Goal: Transaction & Acquisition: Purchase product/service

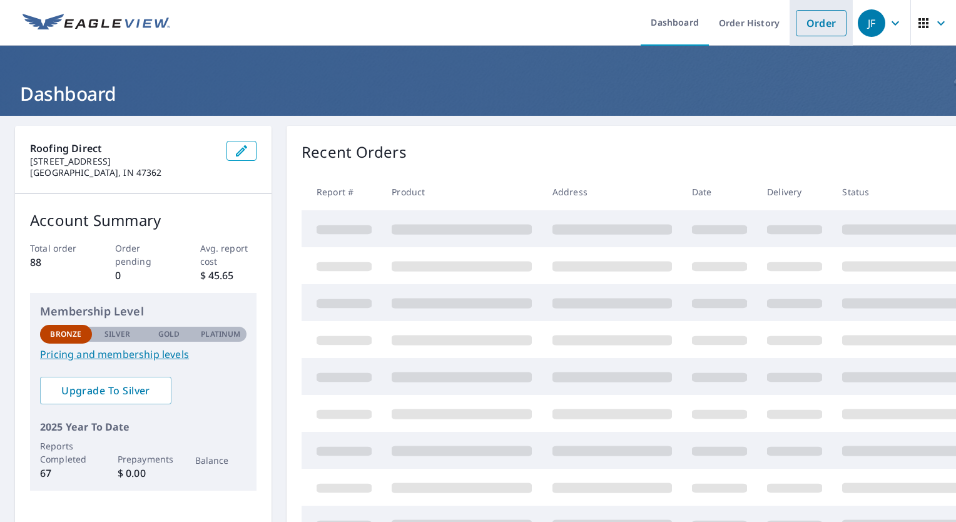
click at [811, 26] on link "Order" at bounding box center [821, 23] width 51 height 26
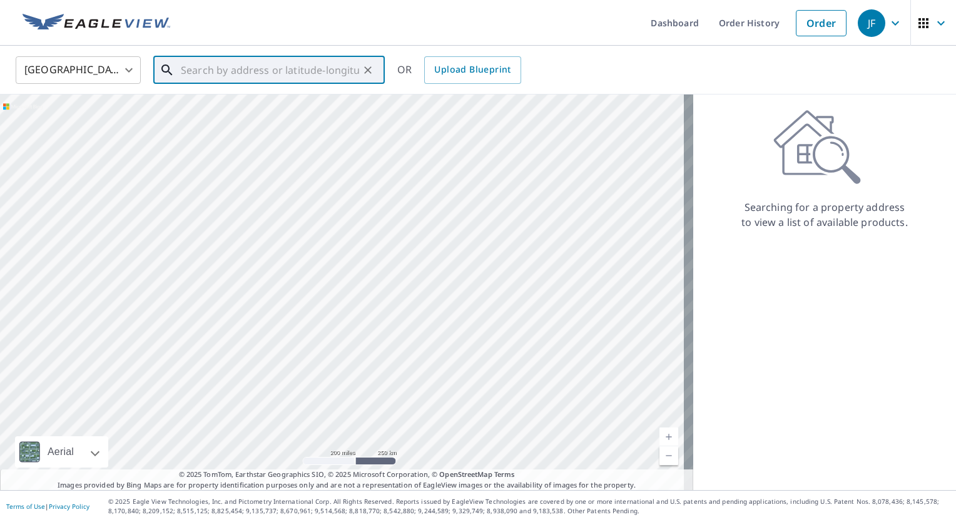
click at [301, 72] on input "text" at bounding box center [270, 70] width 178 height 35
paste input "[STREET_ADDRESS]"
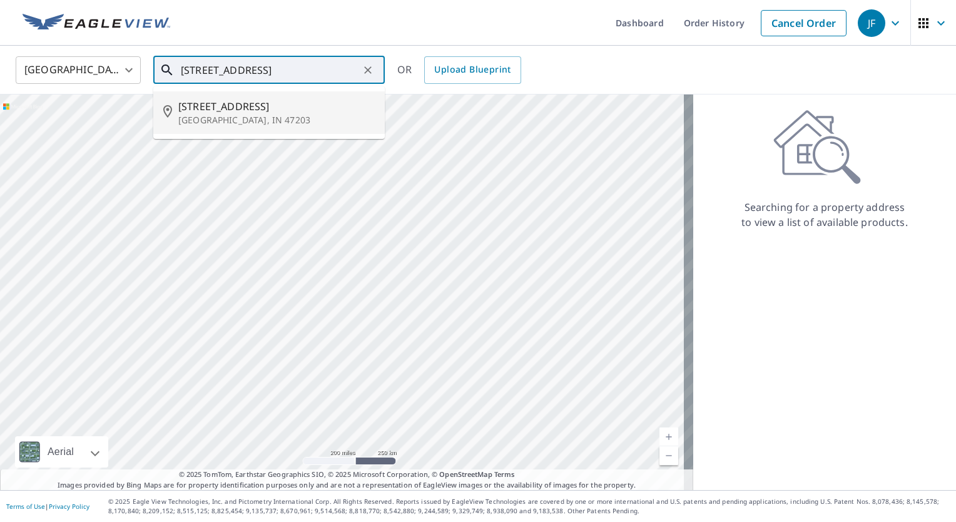
click at [249, 100] on span "[STREET_ADDRESS]" at bounding box center [276, 106] width 197 height 15
type input "[STREET_ADDRESS]"
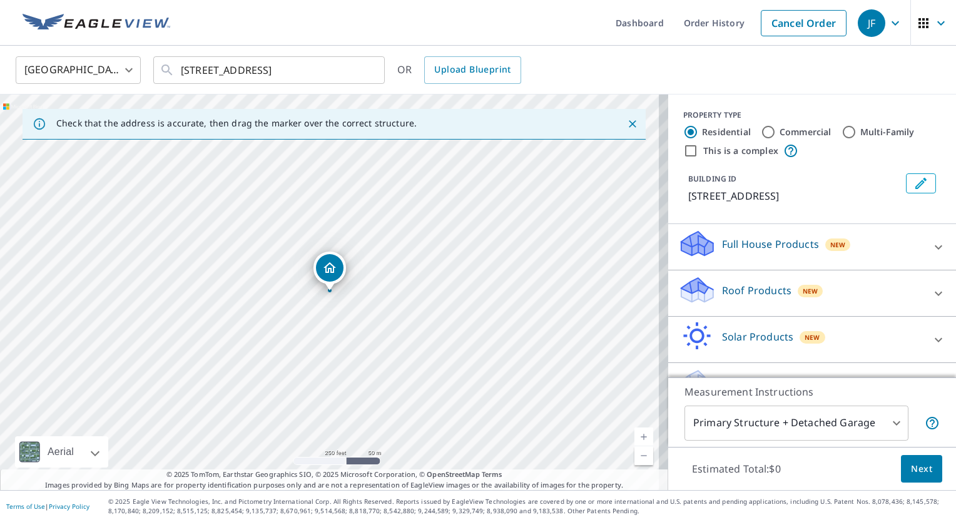
scroll to position [31, 0]
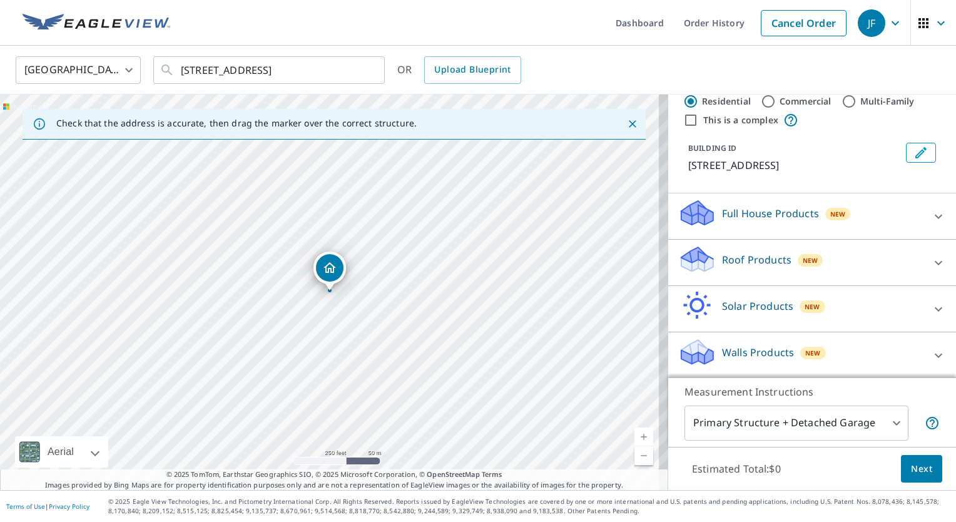
click at [733, 352] on p "Walls Products" at bounding box center [758, 352] width 72 height 15
click at [889, 422] on body "JF JF Dashboard Order History Cancel Order JF [GEOGRAPHIC_DATA] US ​ [STREET_AD…" at bounding box center [478, 261] width 956 height 522
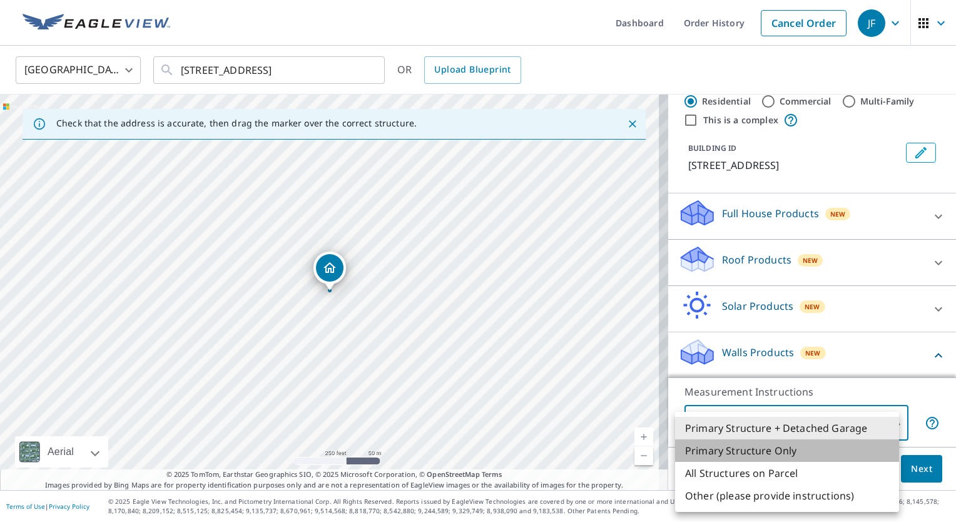
click at [738, 450] on li "Primary Structure Only" at bounding box center [787, 450] width 224 height 23
type input "2"
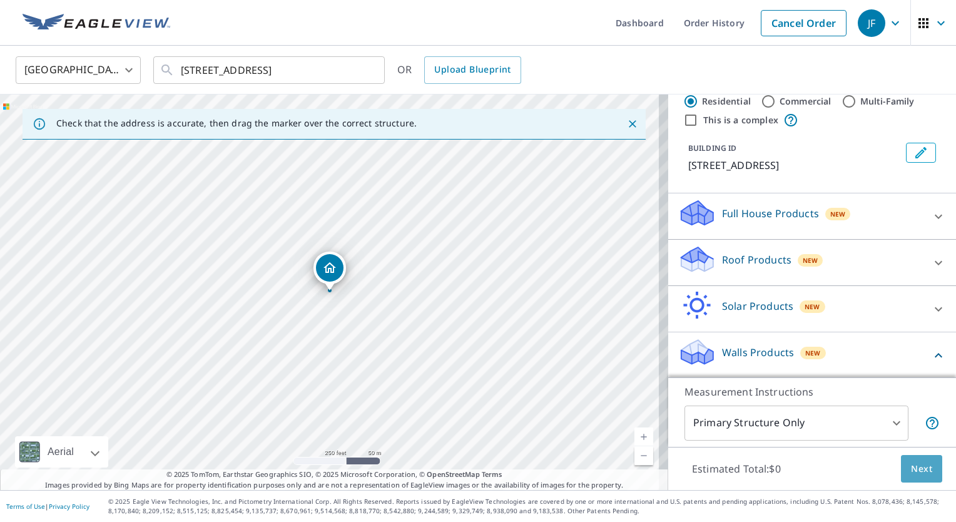
click at [914, 472] on span "Next" at bounding box center [921, 469] width 21 height 16
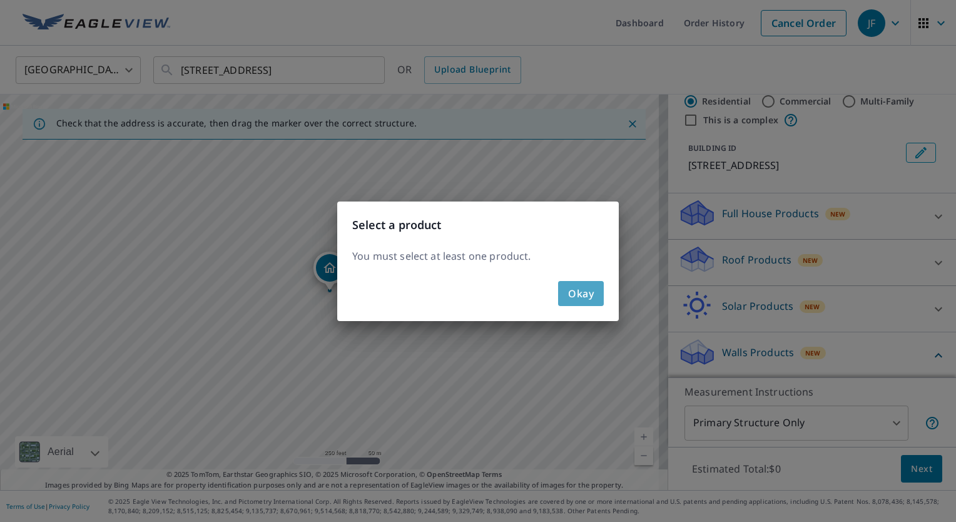
drag, startPoint x: 585, startPoint y: 294, endPoint x: 706, endPoint y: 337, distance: 128.9
click at [584, 294] on span "Okay" at bounding box center [581, 294] width 26 height 18
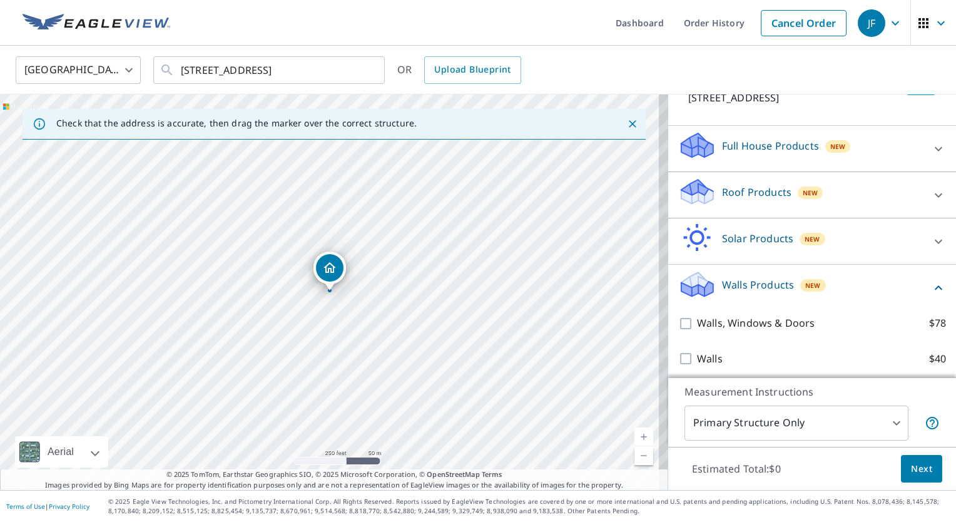
scroll to position [101, 0]
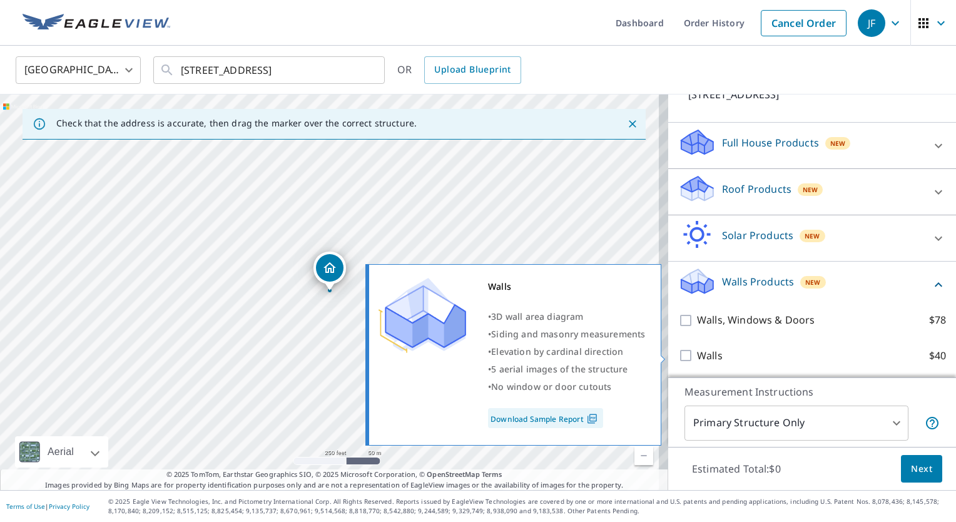
click at [678, 354] on input "Walls $40" at bounding box center [687, 355] width 19 height 15
checkbox input "true"
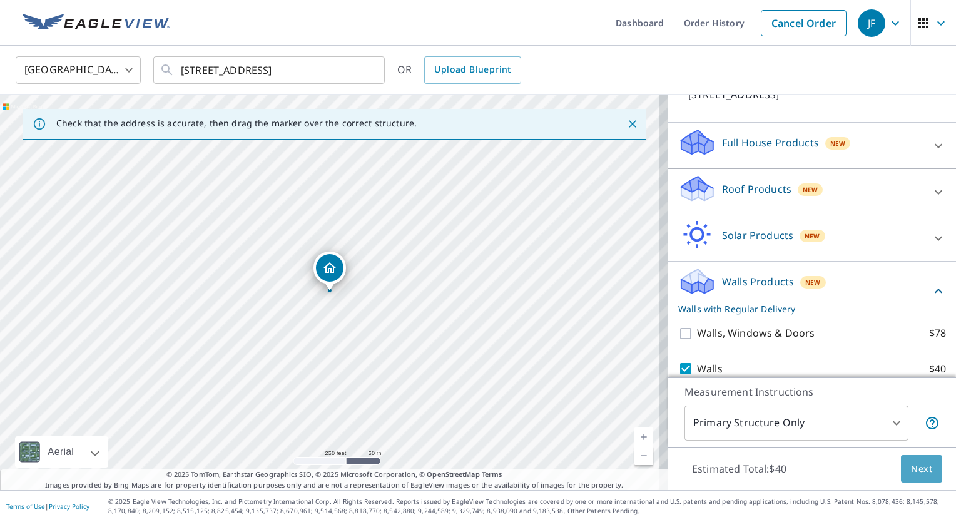
click at [911, 469] on span "Next" at bounding box center [921, 469] width 21 height 16
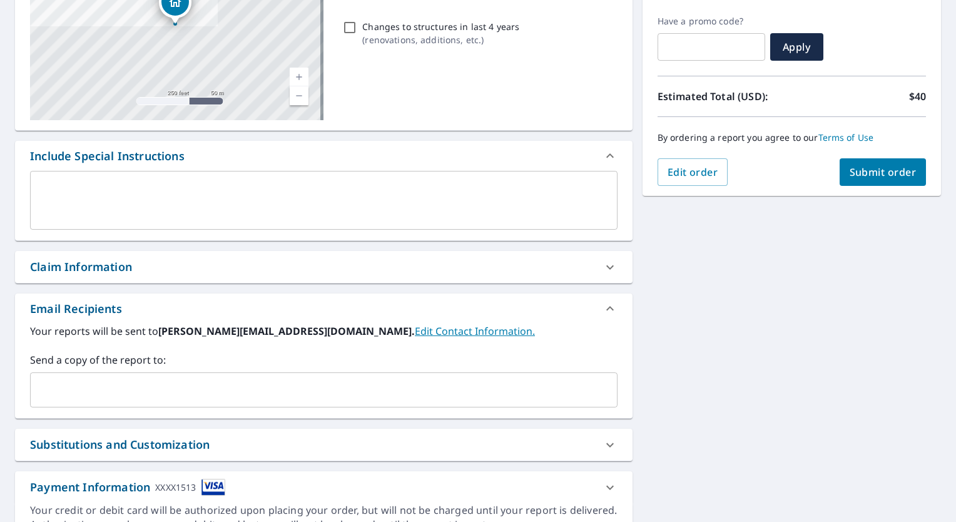
scroll to position [202, 0]
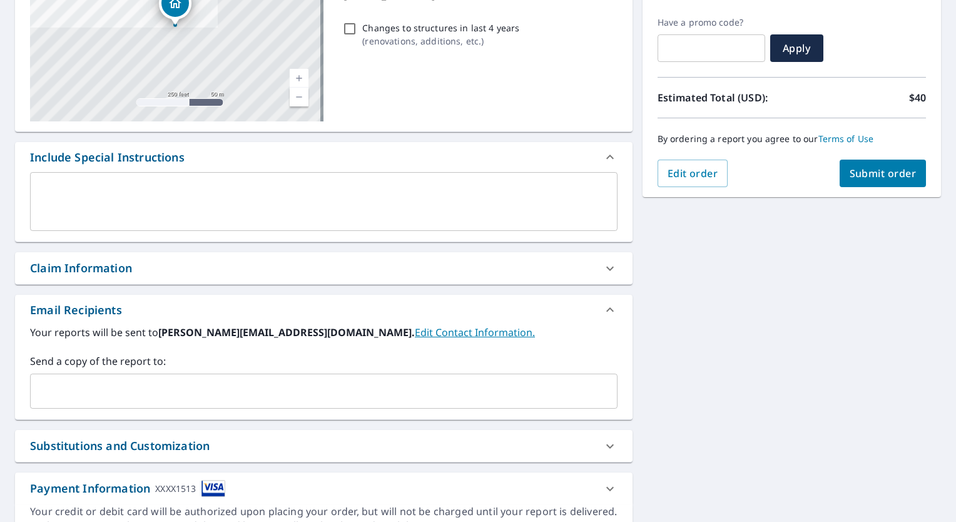
click at [120, 379] on div "​" at bounding box center [324, 391] width 588 height 35
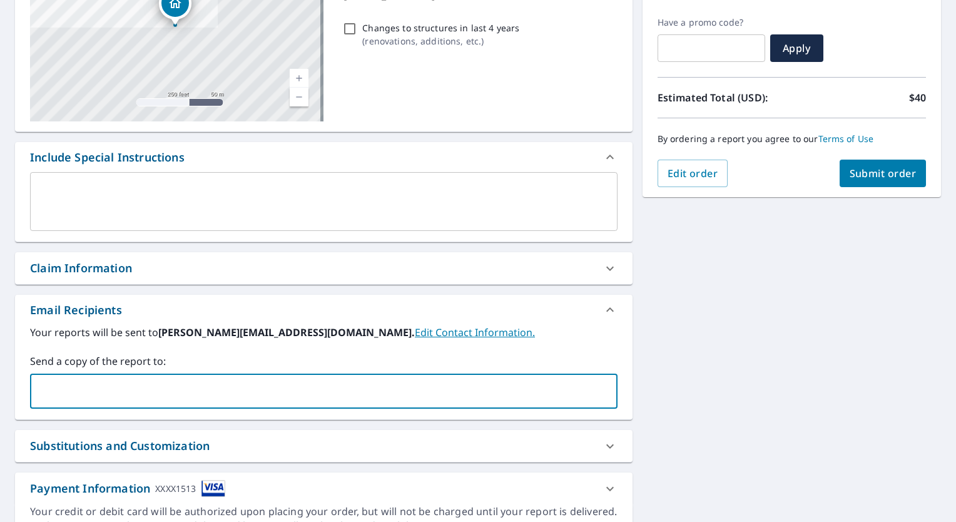
type input "@"
type input "[PERSON_NAME][EMAIL_ADDRESS][DOMAIN_NAME]"
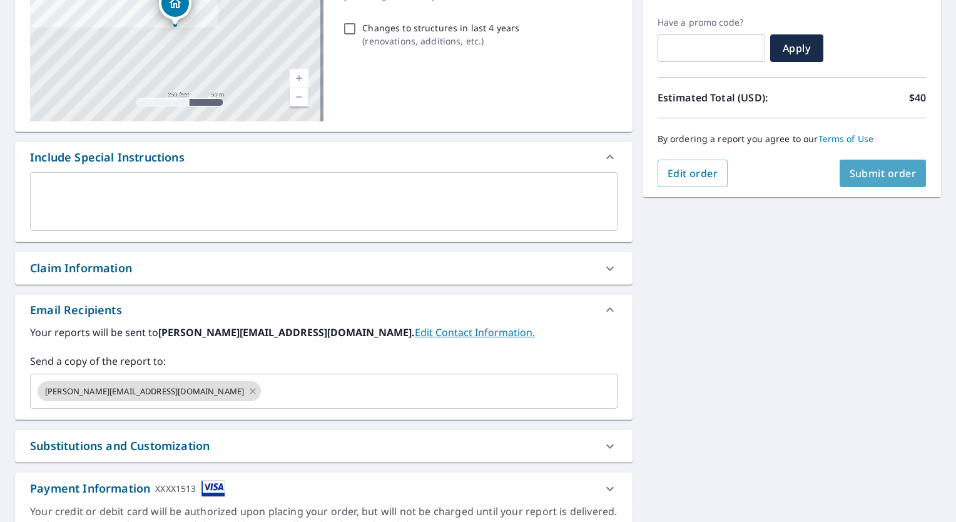
click at [879, 178] on span "Submit order" at bounding box center [883, 173] width 67 height 14
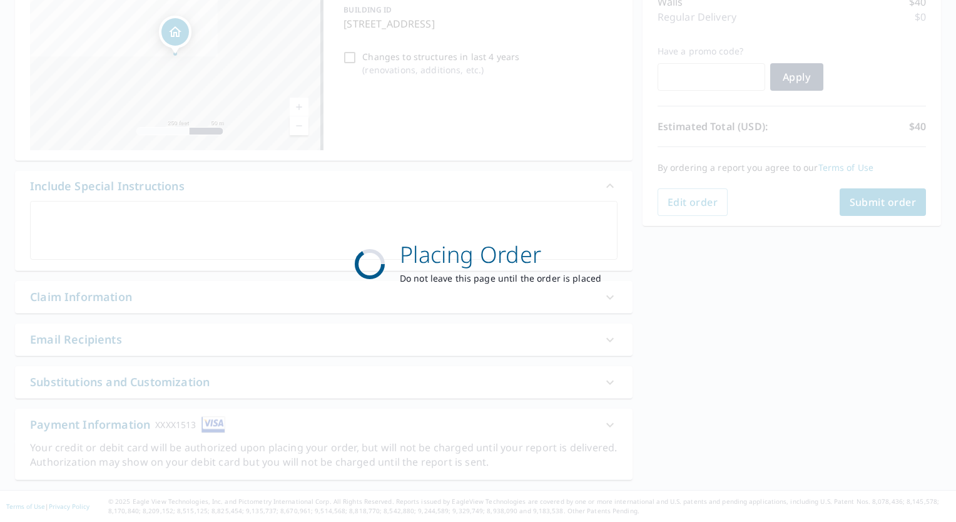
scroll to position [172, 0]
